Goal: Information Seeking & Learning: Understand process/instructions

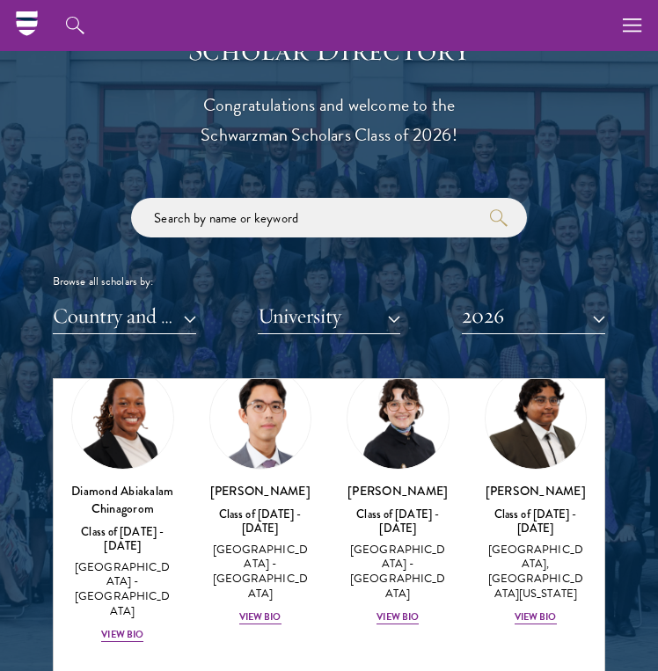
scroll to position [389, 0]
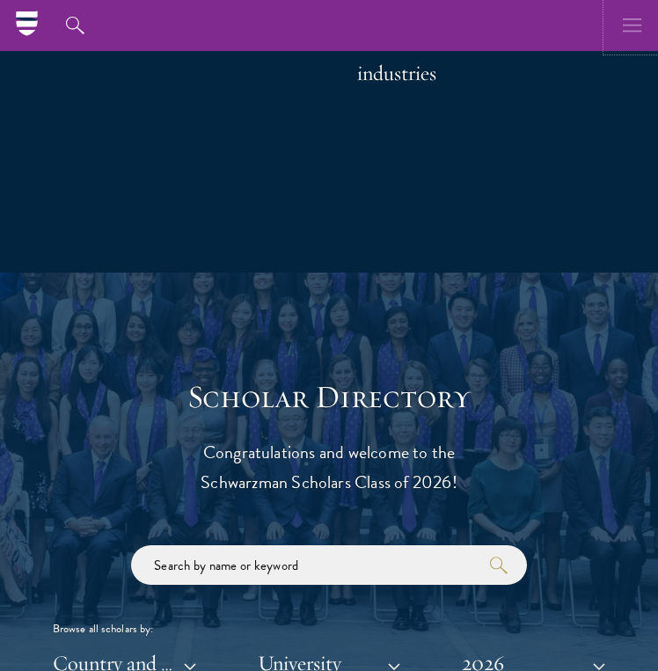
click at [634, 20] on icon "button" at bounding box center [632, 25] width 19 height 51
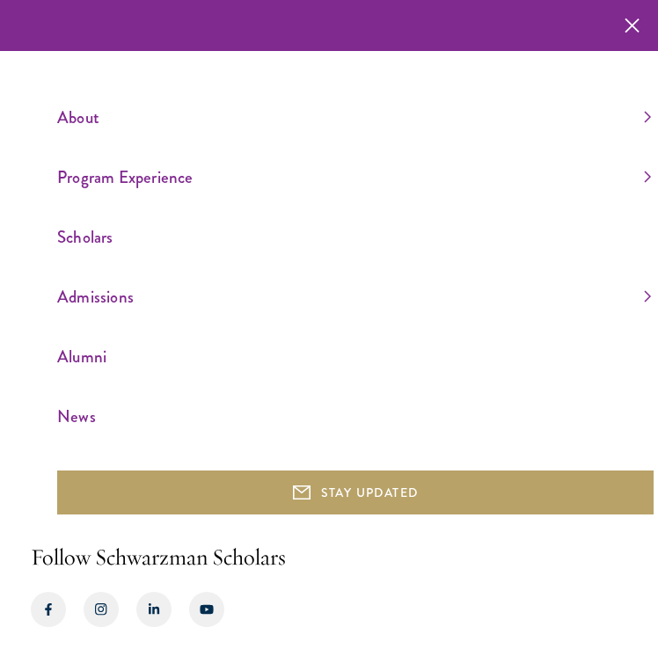
scroll to position [1481, 0]
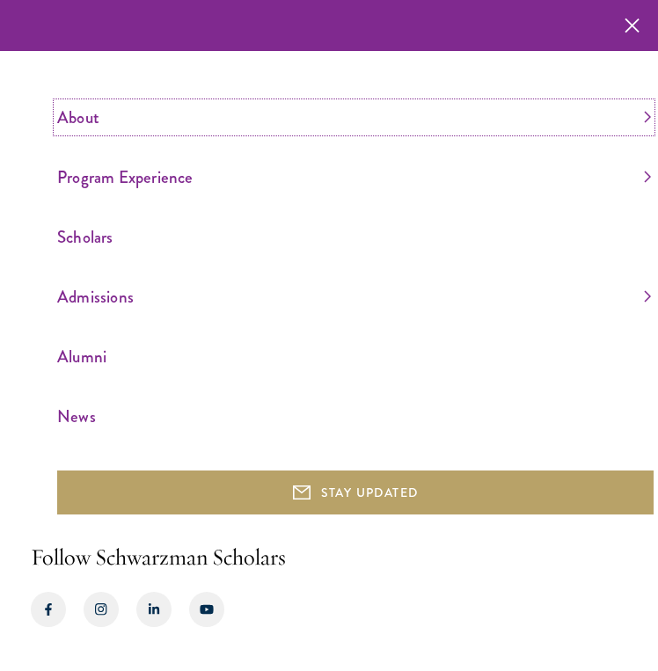
click at [636, 120] on link "About" at bounding box center [354, 117] width 594 height 29
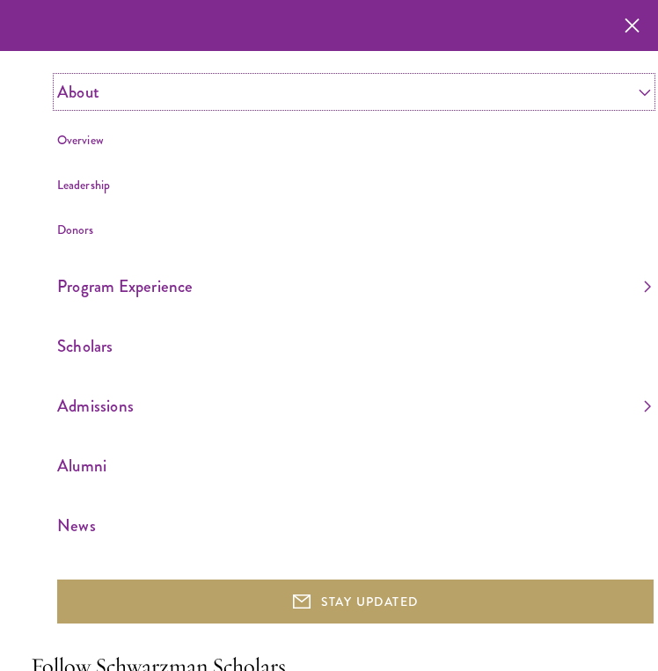
click at [635, 98] on link "About" at bounding box center [354, 91] width 594 height 29
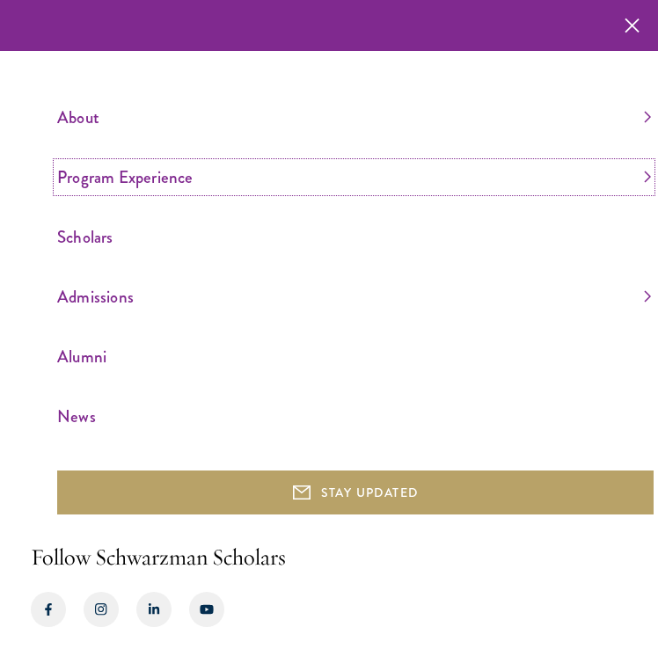
click at [540, 172] on link "Program Experience" at bounding box center [354, 177] width 594 height 29
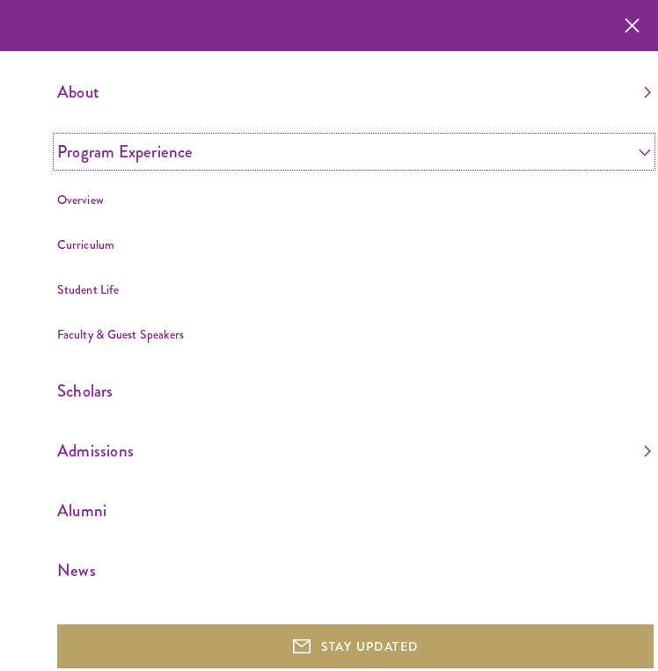
click at [543, 160] on link "Program Experience" at bounding box center [354, 151] width 594 height 29
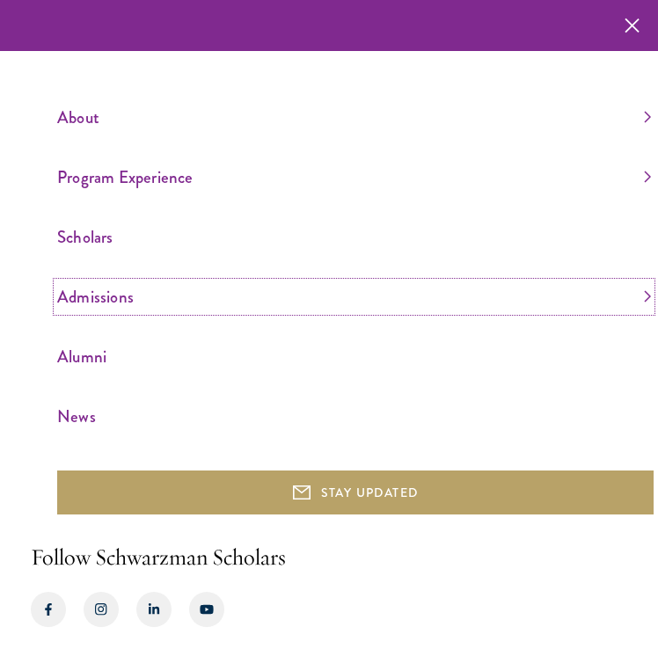
click at [524, 299] on link "Admissions" at bounding box center [354, 296] width 594 height 29
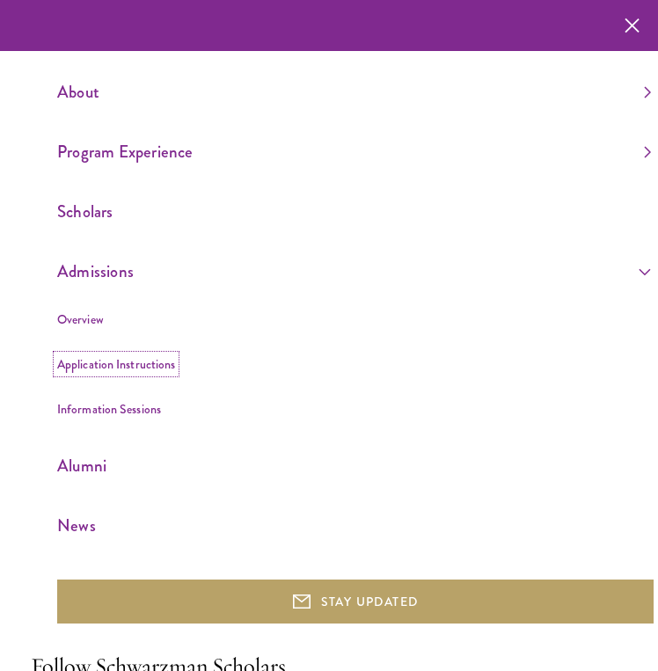
click at [130, 366] on link "Application Instructions" at bounding box center [116, 364] width 118 height 18
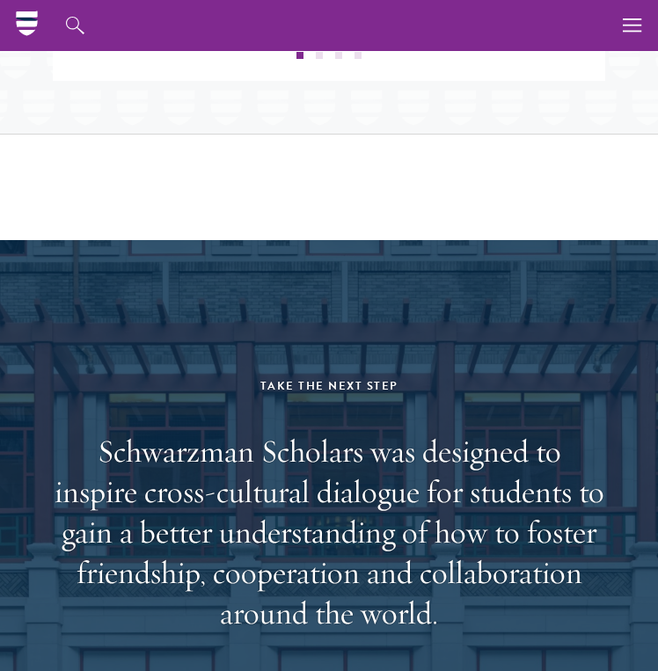
scroll to position [2712, 0]
